Goal: Task Accomplishment & Management: Use online tool/utility

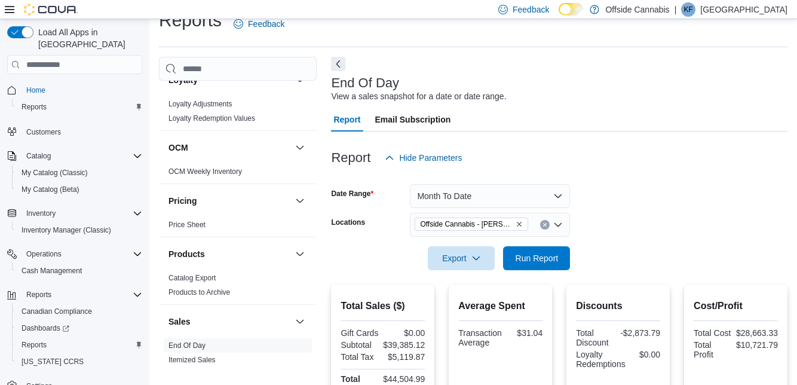
scroll to position [17, 0]
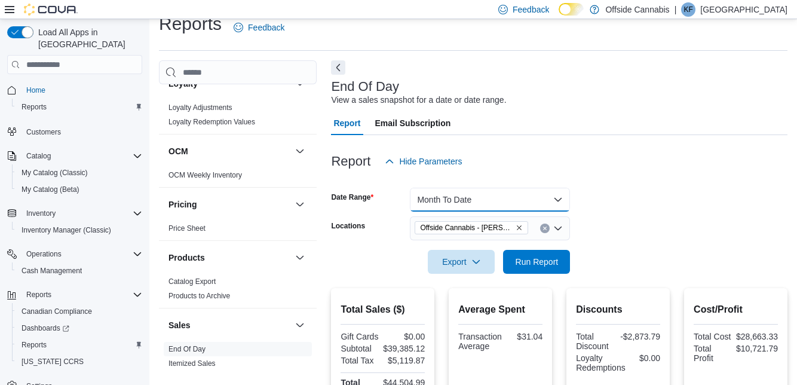
click at [529, 198] on button "Month To Date" at bounding box center [490, 200] width 160 height 24
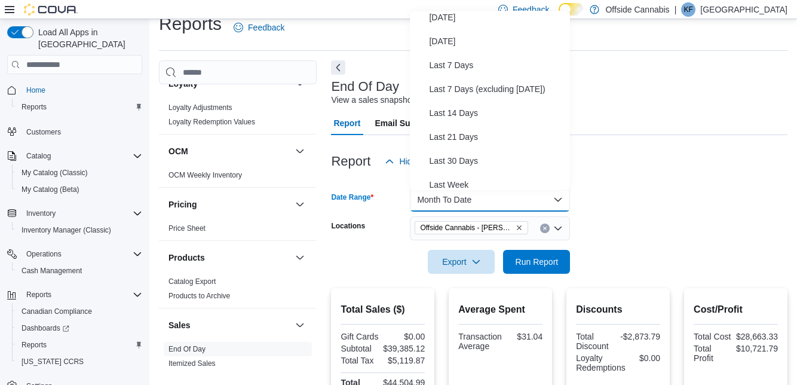
scroll to position [0, 0]
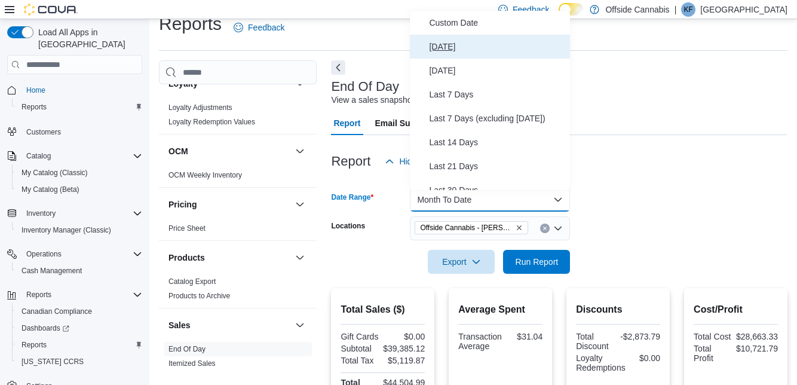
click at [442, 53] on span "[DATE]" at bounding box center [497, 46] width 136 height 14
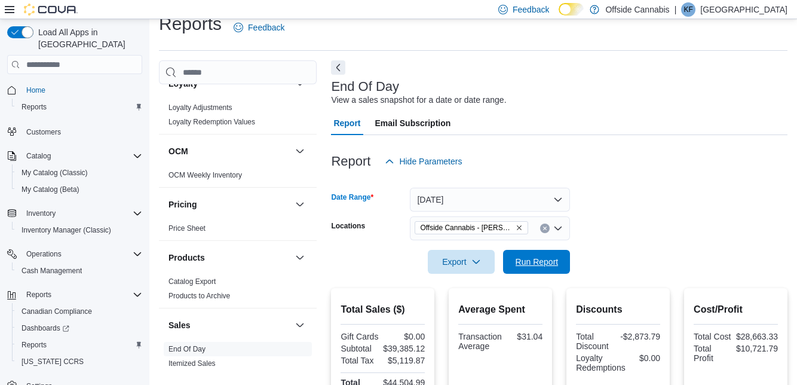
click at [535, 261] on span "Run Report" at bounding box center [537, 262] width 43 height 12
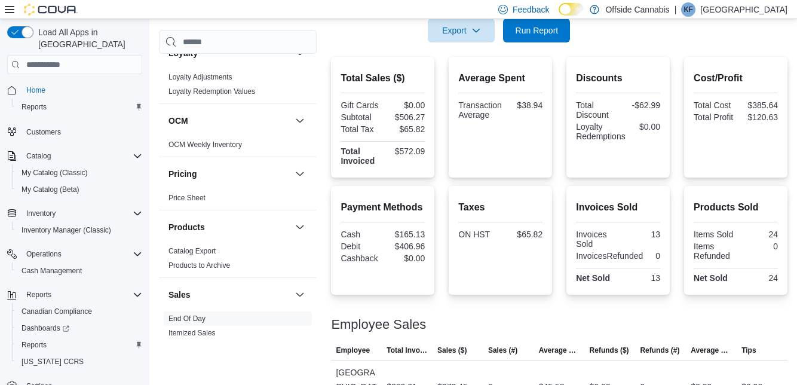
scroll to position [250, 0]
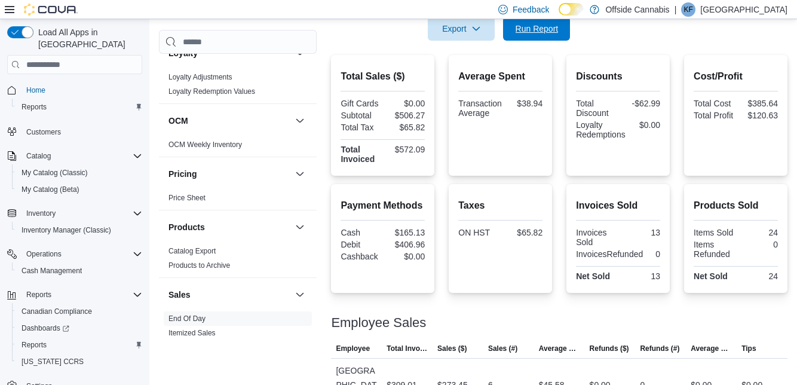
click at [544, 29] on span "Run Report" at bounding box center [537, 29] width 43 height 12
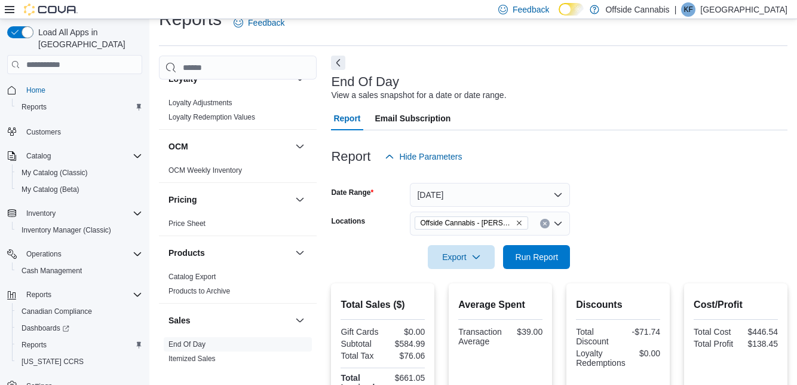
scroll to position [0, 0]
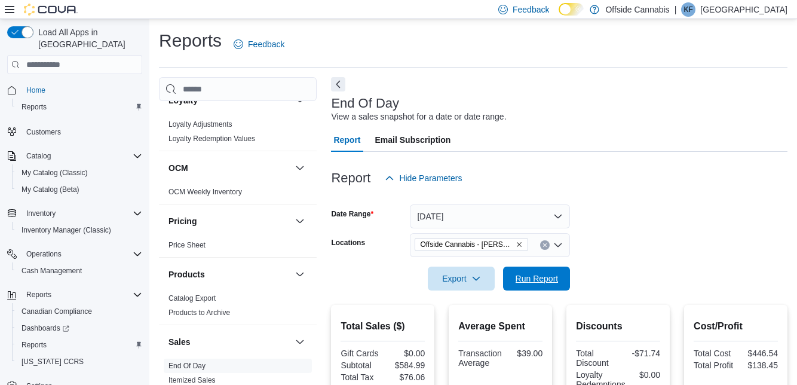
click at [543, 277] on span "Run Report" at bounding box center [537, 278] width 43 height 12
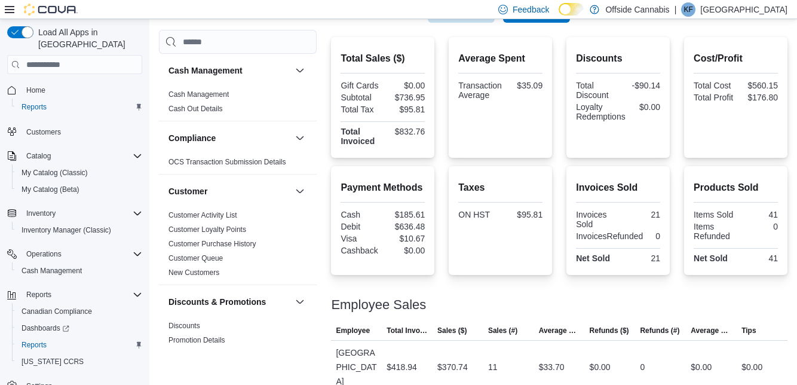
scroll to position [248, 0]
